Goal: Use online tool/utility: Utilize a website feature to perform a specific function

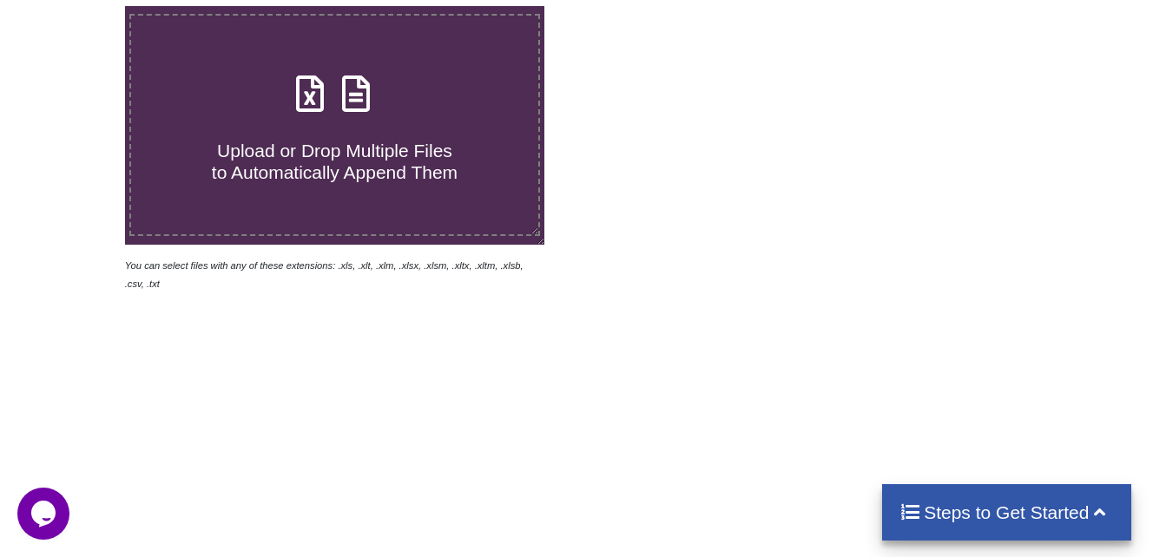
click at [409, 100] on div "Upload or Drop Multiple Files to Automatically Append Them" at bounding box center [335, 125] width 408 height 117
click at [77, 6] on input "Upload or Drop Multiple Files to Automatically Append Them" at bounding box center [77, 6] width 0 height 0
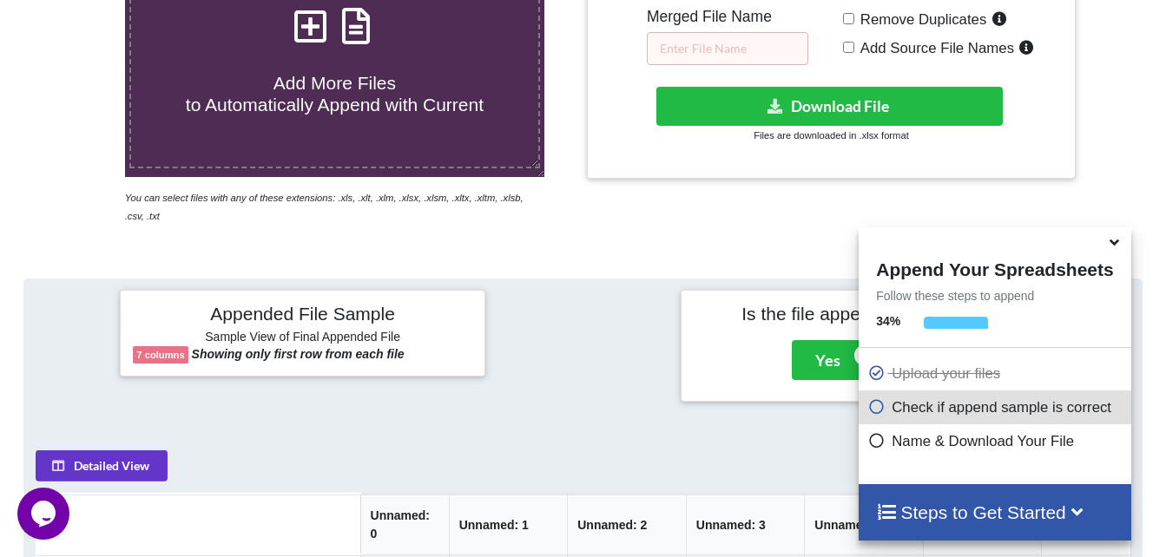
scroll to position [328, 0]
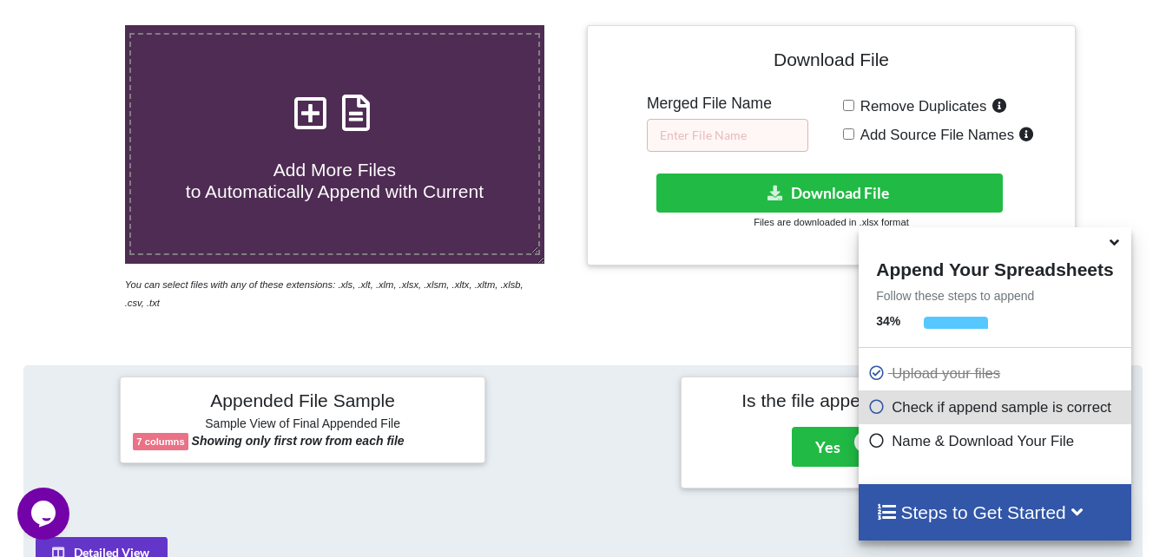
click at [336, 140] on div "Add More Files to Automatically Append with Current" at bounding box center [335, 144] width 408 height 117
click at [77, 25] on input "Add More Files to Automatically Append with Current" at bounding box center [77, 25] width 0 height 0
type input "C:\fakepath\Copy of Time and Motion tracker - WH Claims Team - [DATE].xlsm"
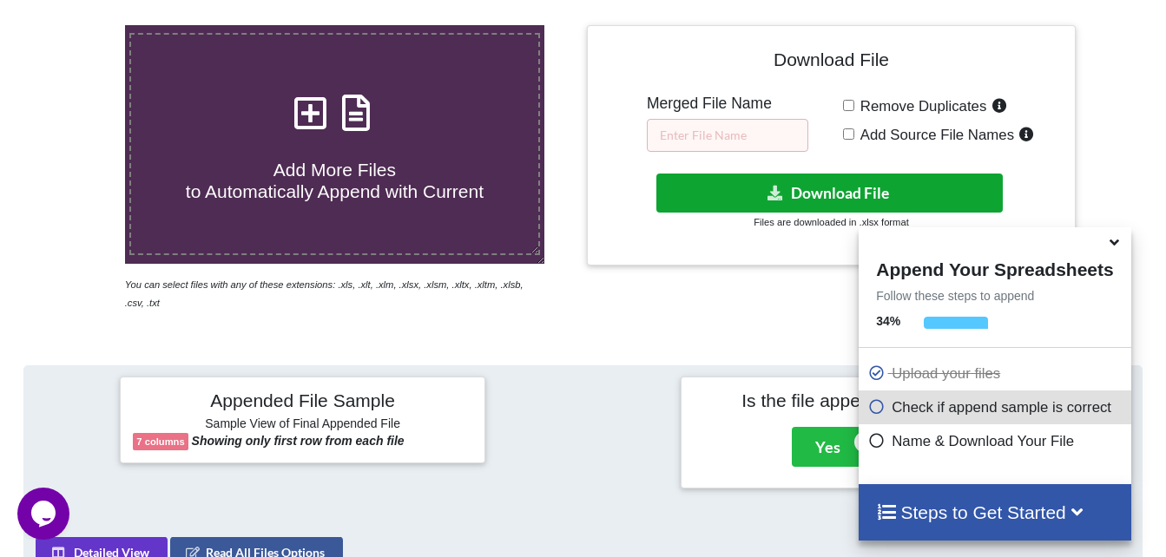
click at [944, 196] on button "Download File" at bounding box center [829, 193] width 346 height 39
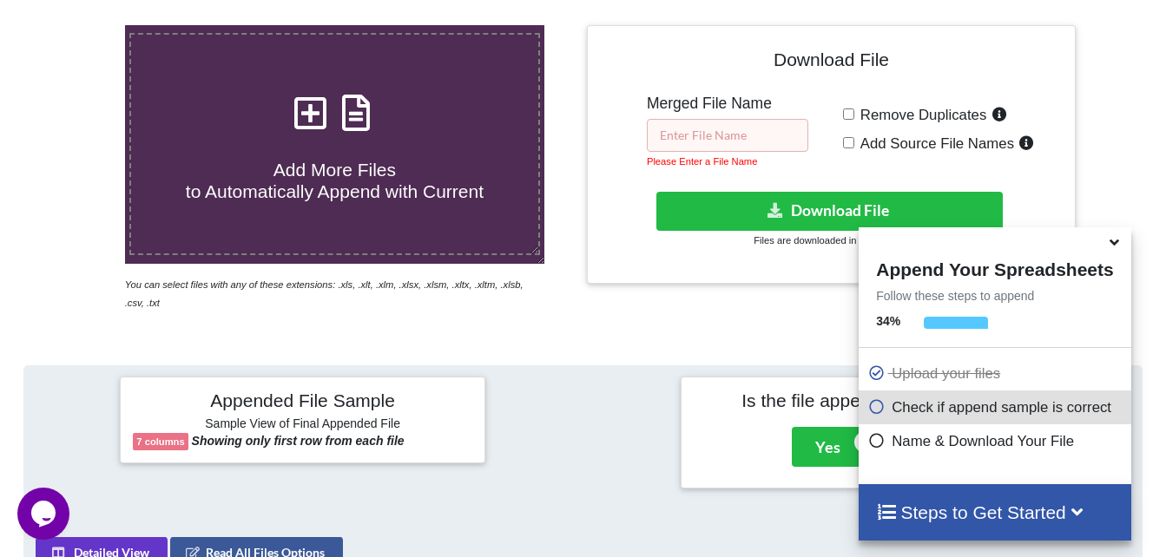
click at [776, 136] on input "text" at bounding box center [727, 135] width 161 height 33
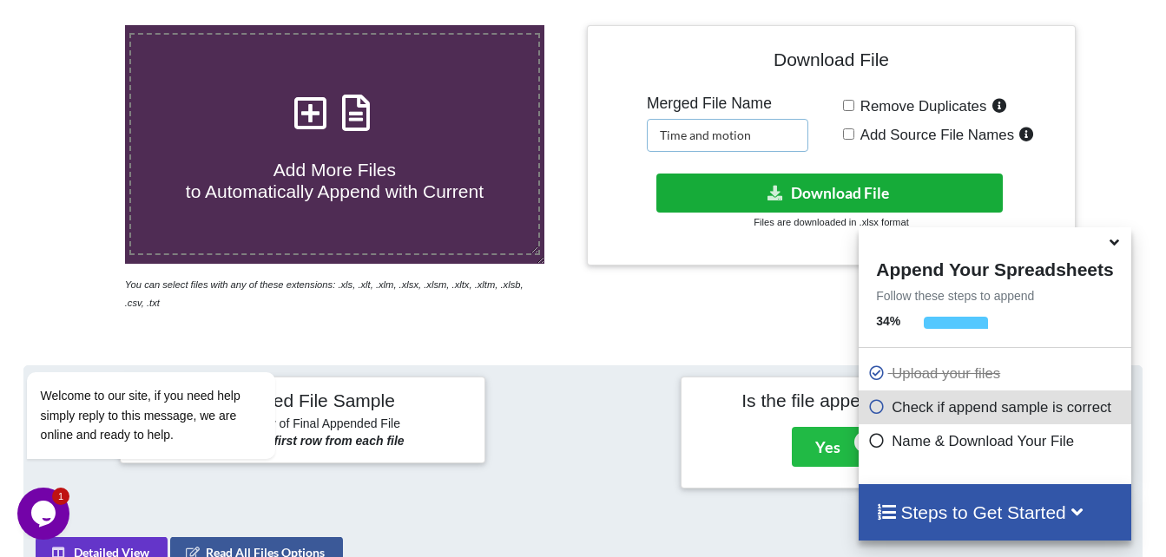
type input "Time and motion"
click at [843, 184] on button "Download File" at bounding box center [829, 193] width 346 height 39
